Goal: Information Seeking & Learning: Learn about a topic

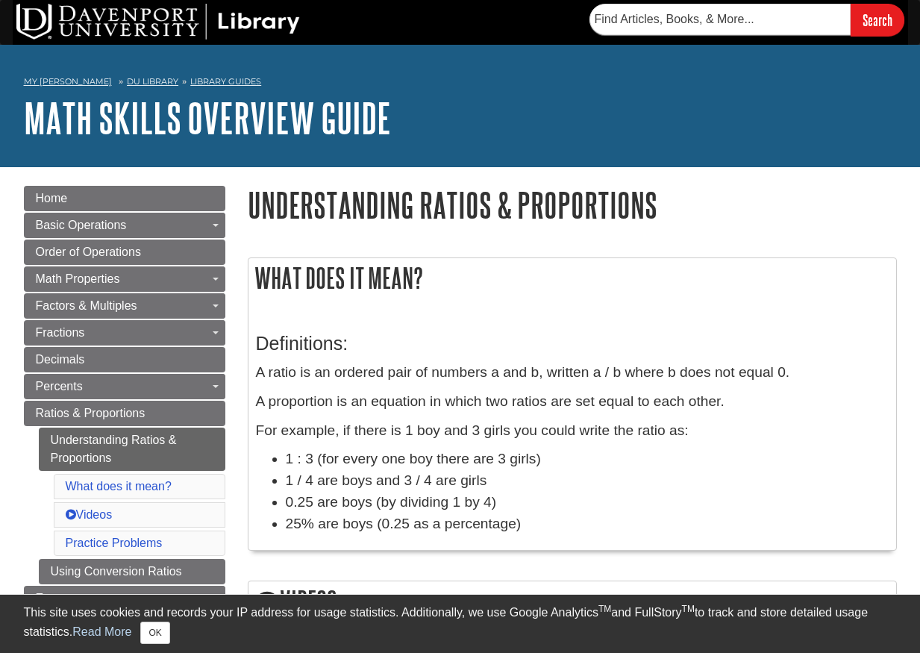
click at [764, 511] on li "0.25 are boys (by dividing 1 by 4)" at bounding box center [587, 503] width 603 height 22
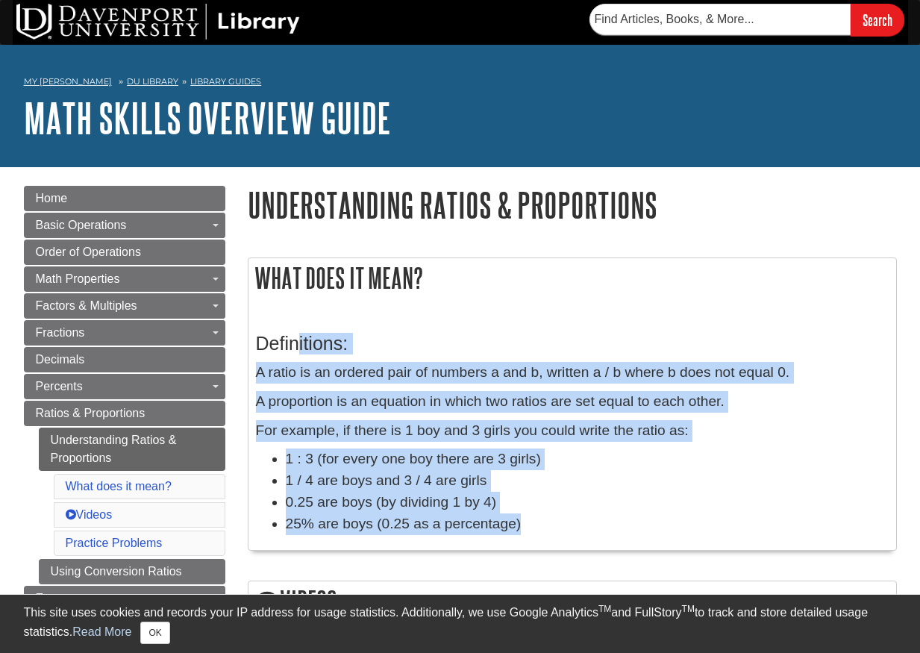
drag, startPoint x: 297, startPoint y: 351, endPoint x: 690, endPoint y: 520, distance: 428.3
click at [690, 520] on div "Definitions: A ratio is an ordered pair of numbers a and b, written a / b where…" at bounding box center [572, 430] width 633 height 225
click at [690, 520] on li "25% are boys (0.25 as a percentage)" at bounding box center [587, 525] width 603 height 22
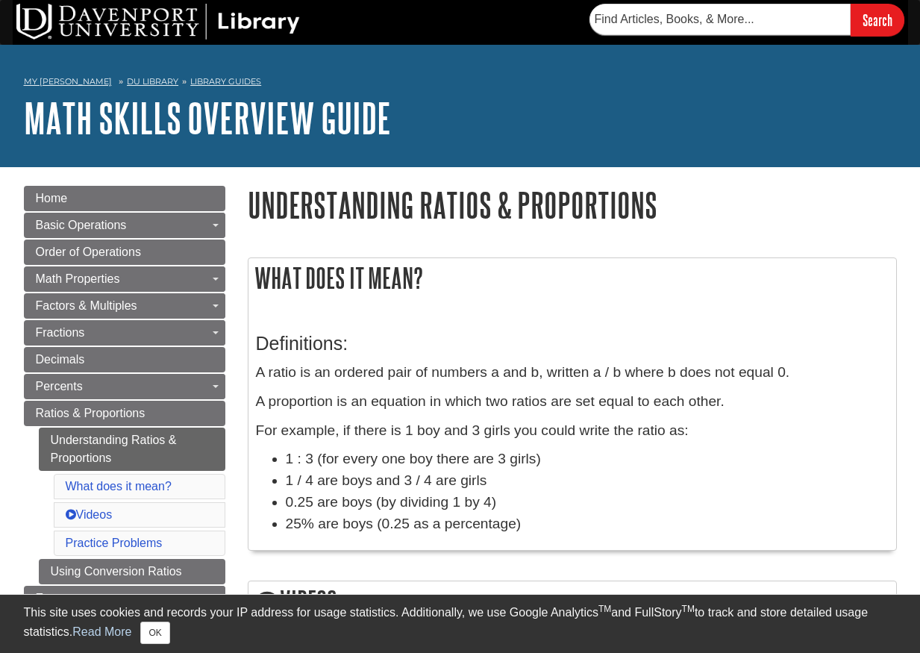
click at [690, 520] on li "25% are boys (0.25 as a percentage)" at bounding box center [587, 525] width 603 height 22
click at [590, 411] on p "A proportion is an equation in which two ratios are set equal to each other." at bounding box center [572, 402] width 633 height 22
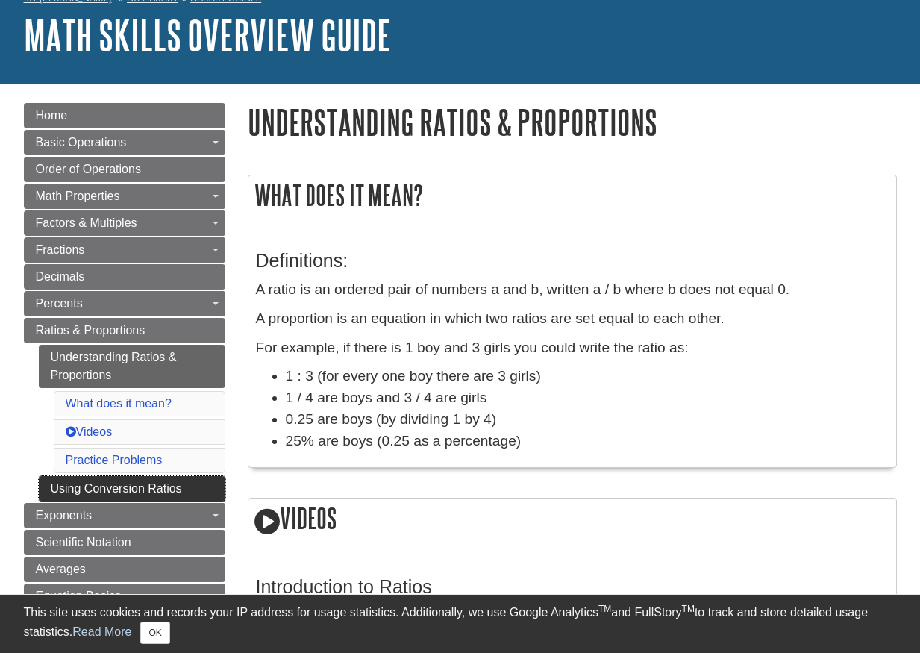
scroll to position [133, 0]
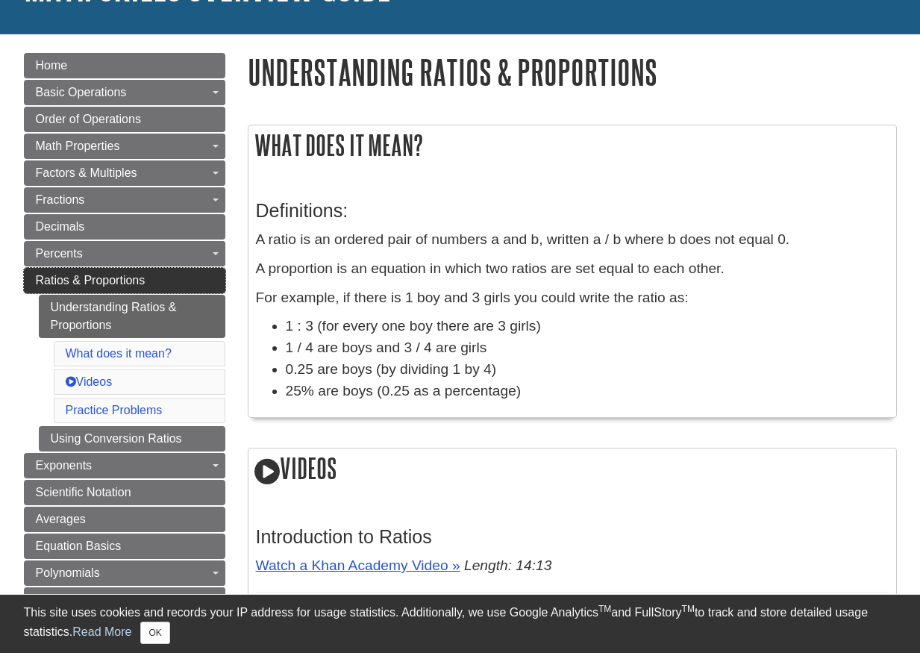
click at [141, 278] on span "Ratios & Proportions" at bounding box center [91, 280] width 110 height 13
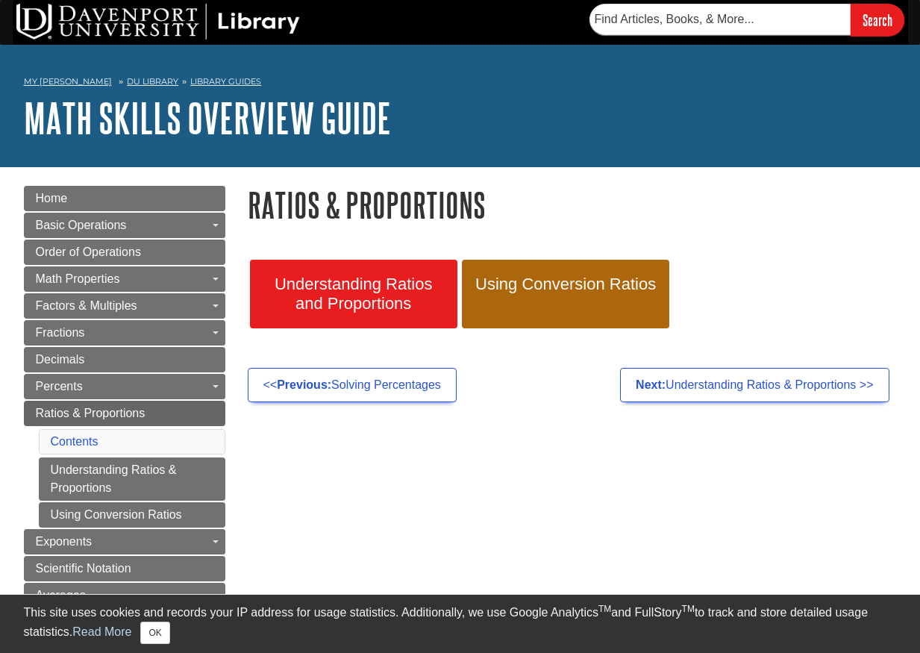
click at [392, 288] on span "Understanding Ratios and Proportions" at bounding box center [353, 294] width 185 height 39
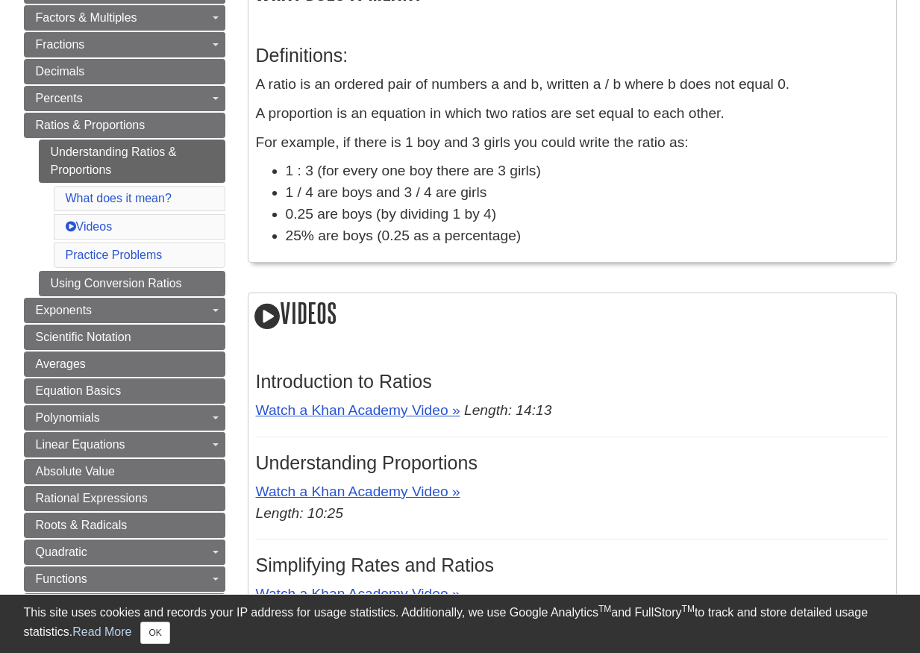
scroll to position [890, 0]
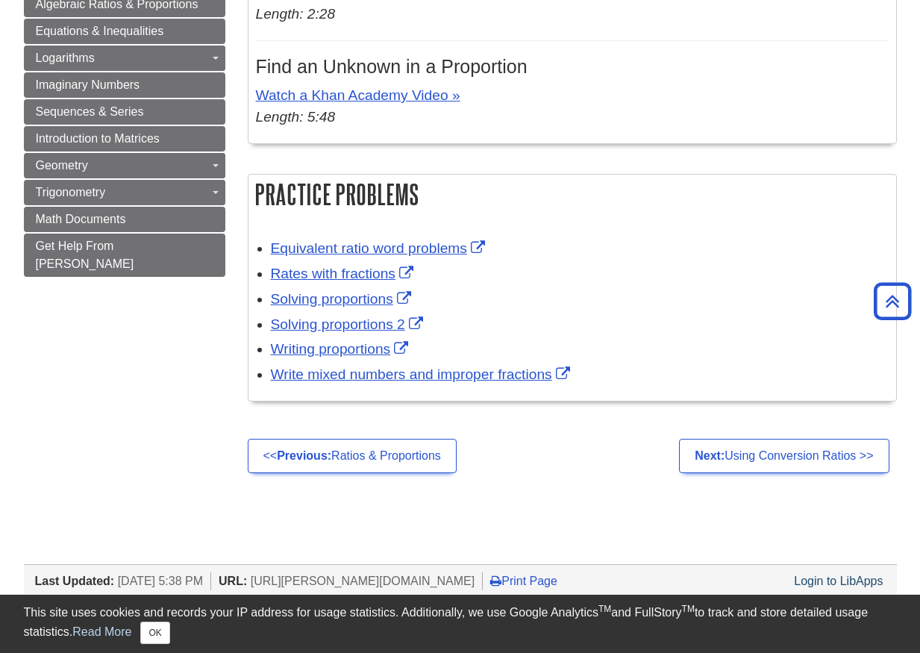
click at [329, 0] on p "Watch a Khan Academy Video » Length: 2:28" at bounding box center [572, 3] width 633 height 43
